Goal: Task Accomplishment & Management: Use online tool/utility

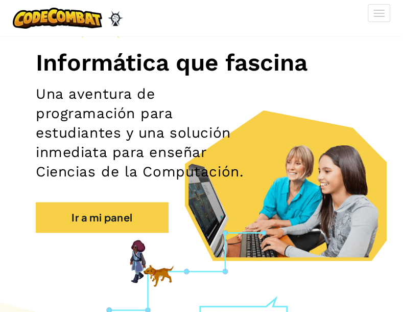
scroll to position [119, 0]
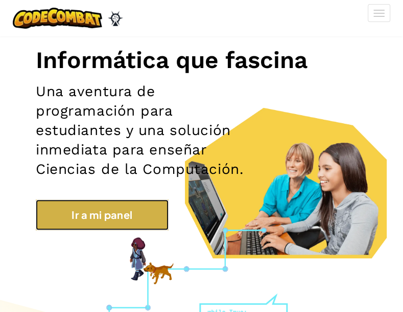
click at [97, 223] on link "Ir a mi panel" at bounding box center [102, 214] width 133 height 31
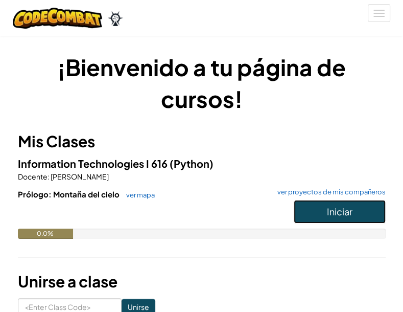
click at [328, 215] on span "Iniciar" at bounding box center [340, 211] width 26 height 12
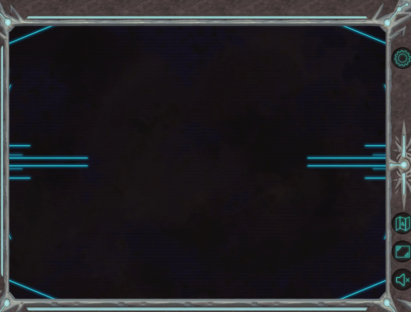
click at [339, 206] on div at bounding box center [197, 162] width 378 height 274
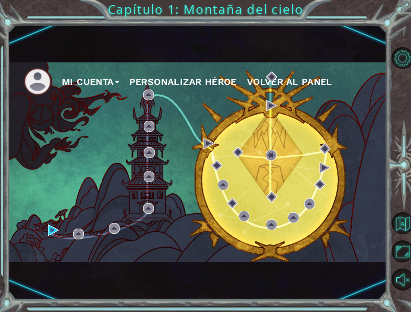
click at [192, 82] on button "Personalizar héroe" at bounding box center [182, 81] width 107 height 15
